Goal: Information Seeking & Learning: Find specific fact

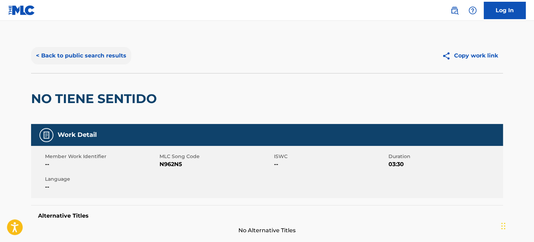
click at [87, 53] on button "< Back to public search results" at bounding box center [81, 55] width 100 height 17
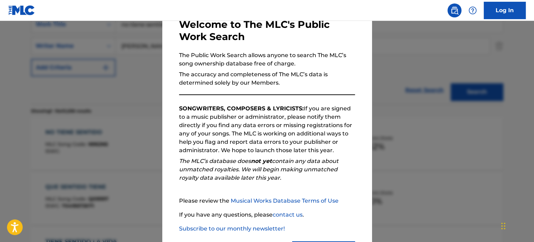
scroll to position [77, 0]
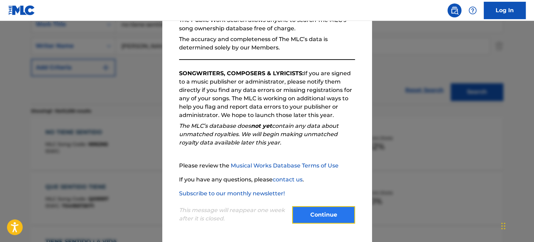
click at [319, 212] on button "Continue" at bounding box center [323, 215] width 63 height 17
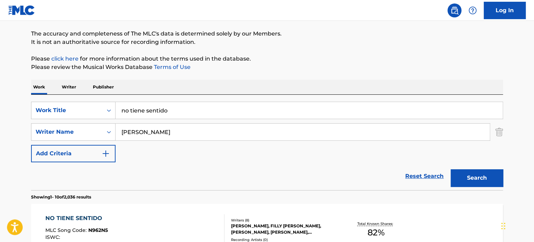
scroll to position [0, 0]
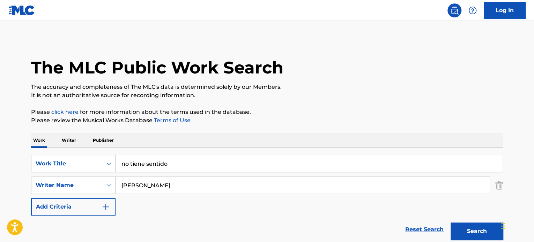
drag, startPoint x: 191, startPoint y: 164, endPoint x: 31, endPoint y: 133, distance: 162.8
type input "LOVE OF ANOTHER KIND"
click at [496, 183] on img "Search Form" at bounding box center [499, 185] width 8 height 17
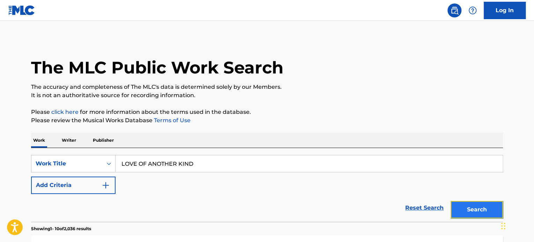
click at [481, 206] on button "Search" at bounding box center [476, 209] width 52 height 17
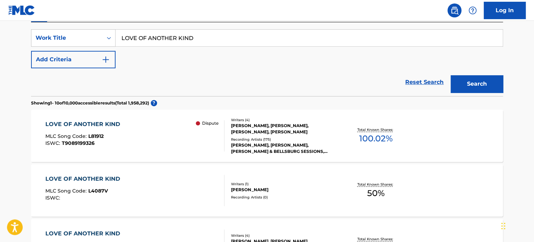
scroll to position [166, 0]
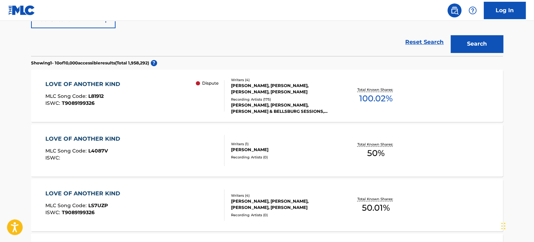
click at [265, 88] on div "[PERSON_NAME], [PERSON_NAME], [PERSON_NAME], [PERSON_NAME]" at bounding box center [283, 89] width 105 height 13
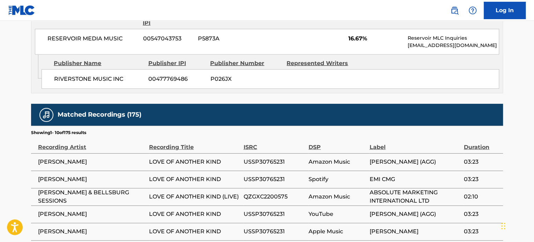
scroll to position [977, 0]
